Goal: Transaction & Acquisition: Purchase product/service

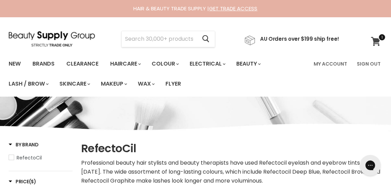
click at [376, 41] on icon at bounding box center [375, 41] width 9 height 9
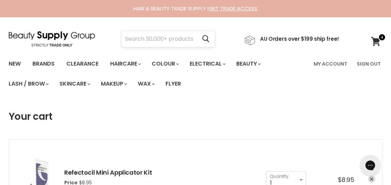
click at [156, 37] on input "Search" at bounding box center [159, 39] width 75 height 16
click at [381, 39] on span at bounding box center [382, 38] width 8 height 8
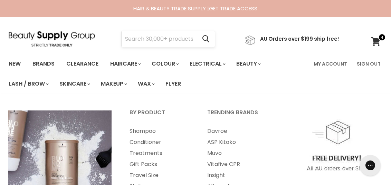
click at [129, 36] on input "Search" at bounding box center [159, 39] width 75 height 16
